Goal: Task Accomplishment & Management: Complete application form

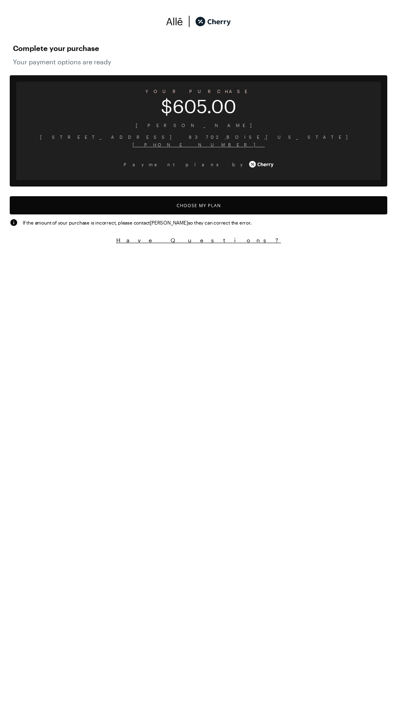
click at [202, 205] on button "Choose My Plan" at bounding box center [198, 205] width 377 height 18
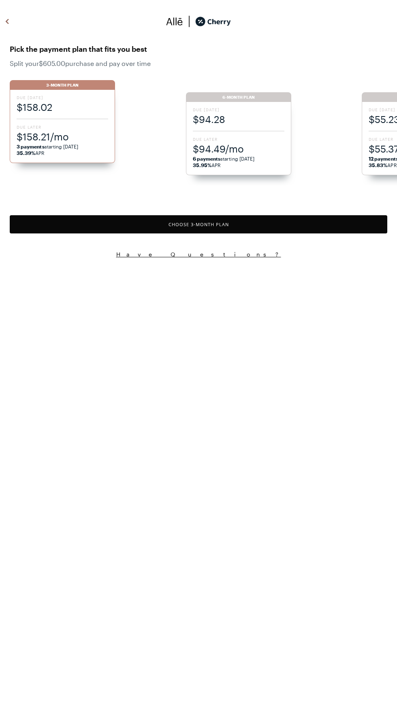
click at [68, 118] on div "Due [DATE] $158.02 Due Later $158.21/mo 3 payments starting [DATE] 35.39% APR" at bounding box center [62, 126] width 105 height 73
click at [231, 221] on button "Choose 3 -Month Plan" at bounding box center [198, 224] width 377 height 18
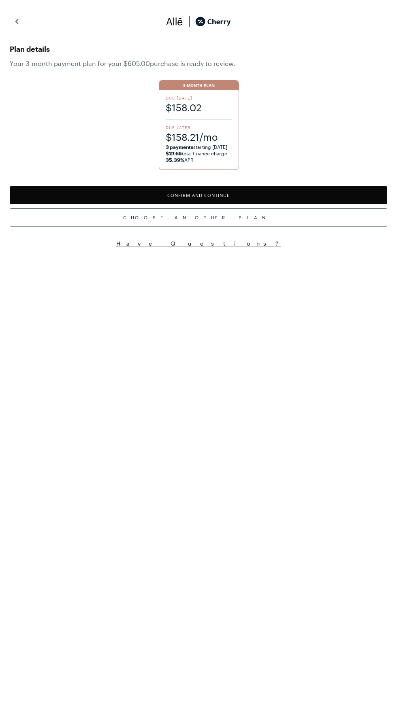
click at [219, 195] on button "Confirm and Continue" at bounding box center [198, 195] width 377 height 18
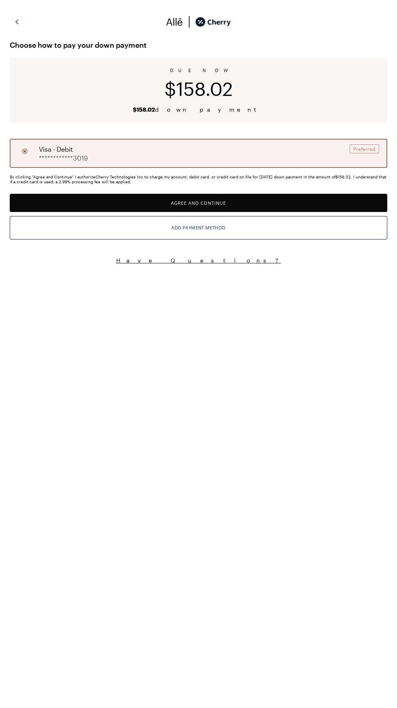
click at [238, 198] on button "Agree and Continue" at bounding box center [198, 203] width 377 height 18
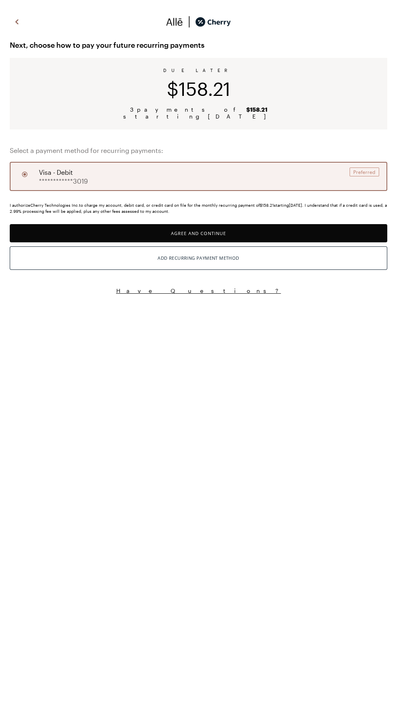
click at [227, 232] on button "Agree and Continue" at bounding box center [198, 233] width 377 height 18
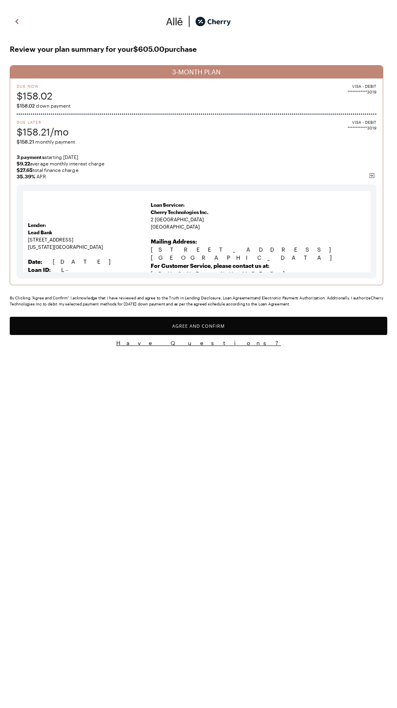
click at [223, 334] on button "Agree and Confirm" at bounding box center [198, 326] width 377 height 18
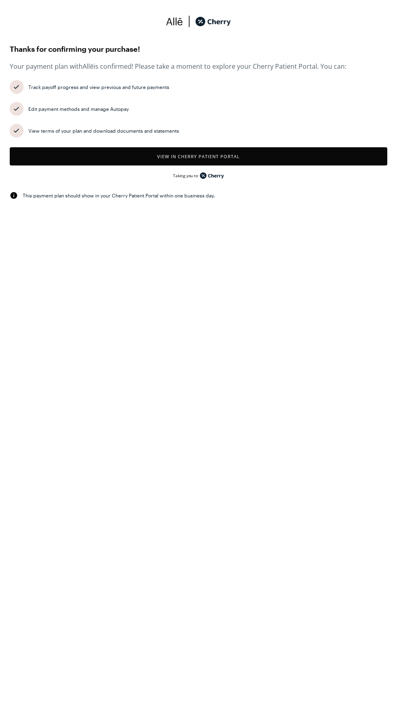
click at [207, 154] on button "View in Cherry patient portal" at bounding box center [198, 156] width 377 height 18
